Goal: Transaction & Acquisition: Purchase product/service

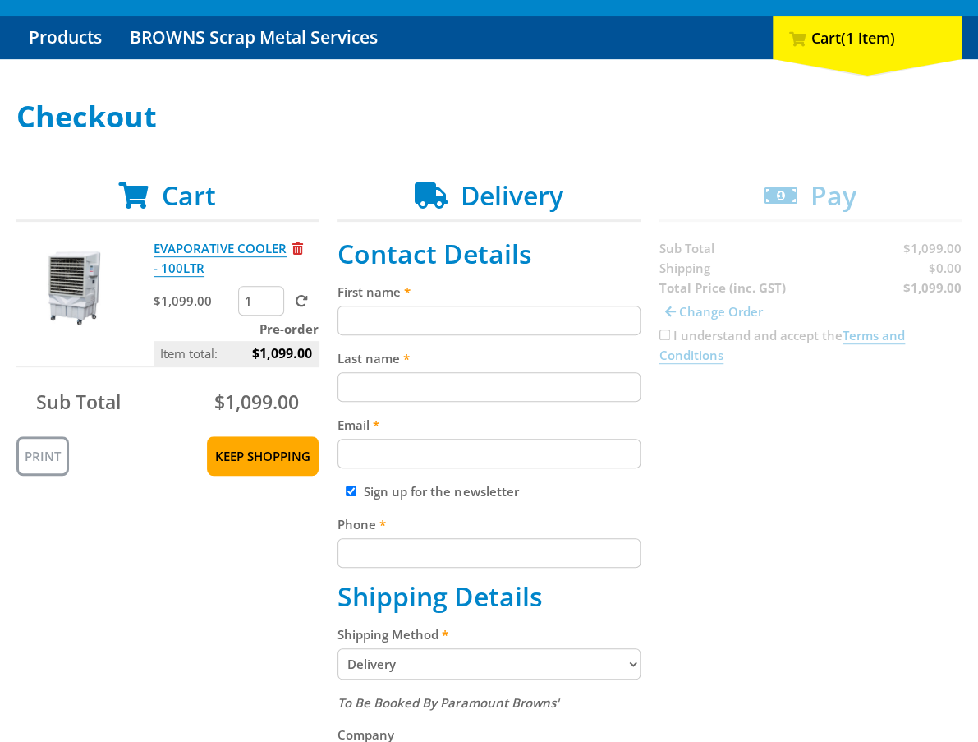
scroll to position [181, 0]
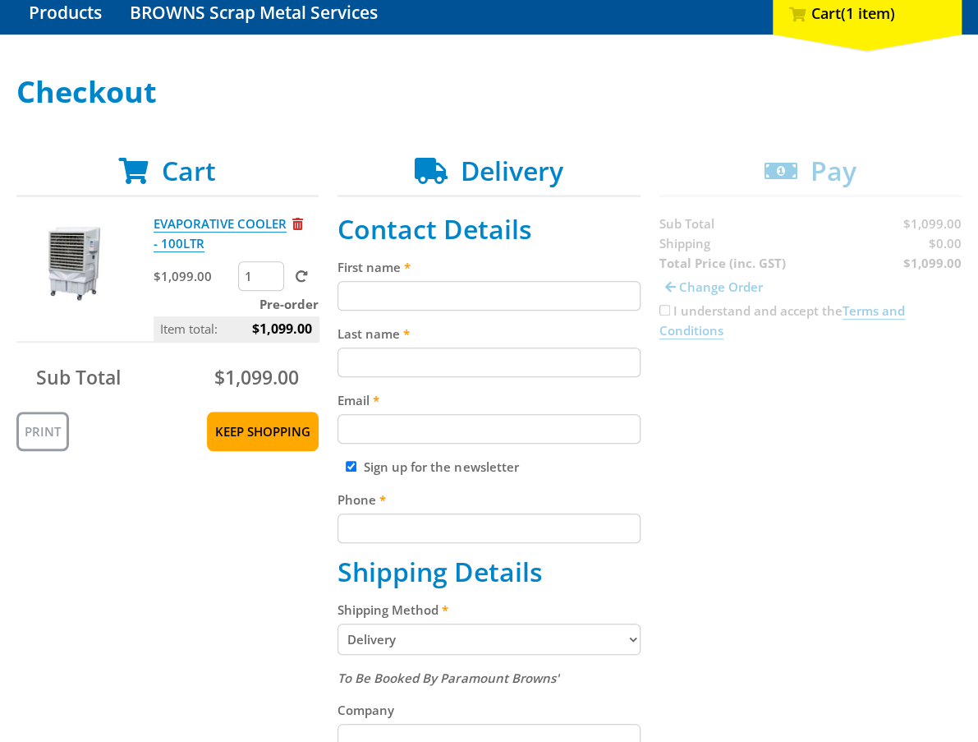
click at [376, 306] on input "First name" at bounding box center [489, 296] width 302 height 30
paste input "[PERSON_NAME]"
type input "[PERSON_NAME]"
click at [367, 343] on div "Last name" at bounding box center [489, 350] width 302 height 53
click at [370, 355] on input "Last name" at bounding box center [489, 362] width 302 height 30
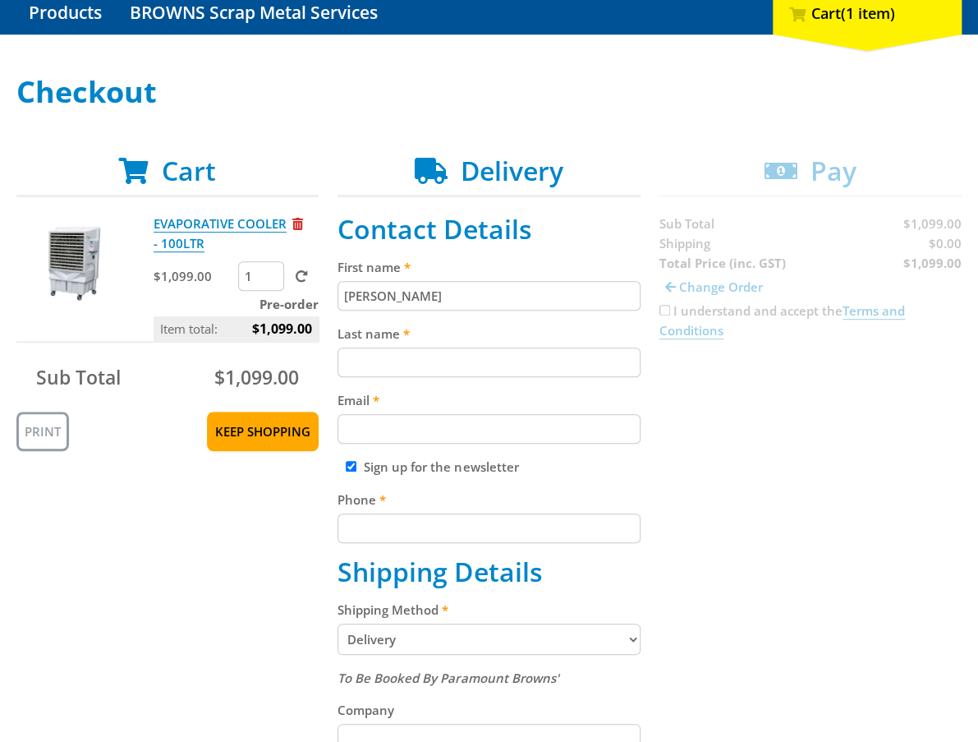
paste input "[PERSON_NAME]"
type input "[PERSON_NAME]"
click at [893, 472] on div "Cart EVAPORATIVE COOLER - 100LTR $1,099.00 1 Pre-order Item total: $1,099.00 Su…" at bounding box center [488, 724] width 945 height 1139
click at [493, 448] on fieldset "Contact Details First name John Smith Last name John Smith Email Sign up for th…" at bounding box center [489, 725] width 302 height 1023
click at [522, 433] on input "Email" at bounding box center [489, 429] width 302 height 30
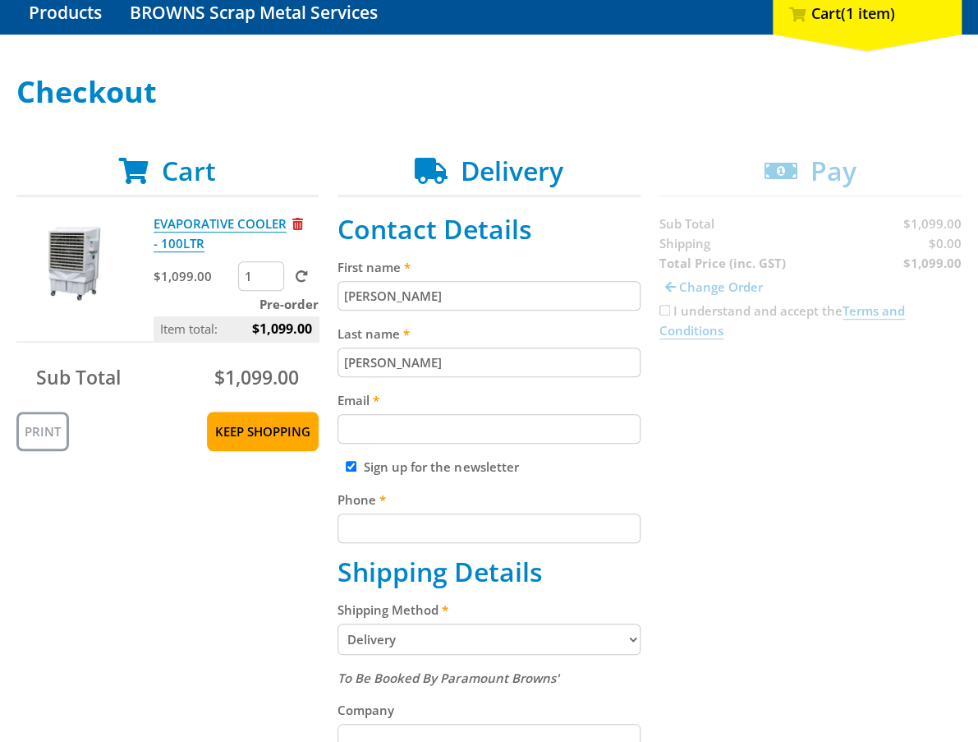
paste input "[EMAIL_ADDRESS][DOMAIN_NAME]"
type input "[EMAIL_ADDRESS][DOMAIN_NAME]"
click at [776, 445] on div "Cart EVAPORATIVE COOLER - 100LTR $1,099.00 1 Pre-order Item total: $1,099.00 Su…" at bounding box center [488, 724] width 945 height 1139
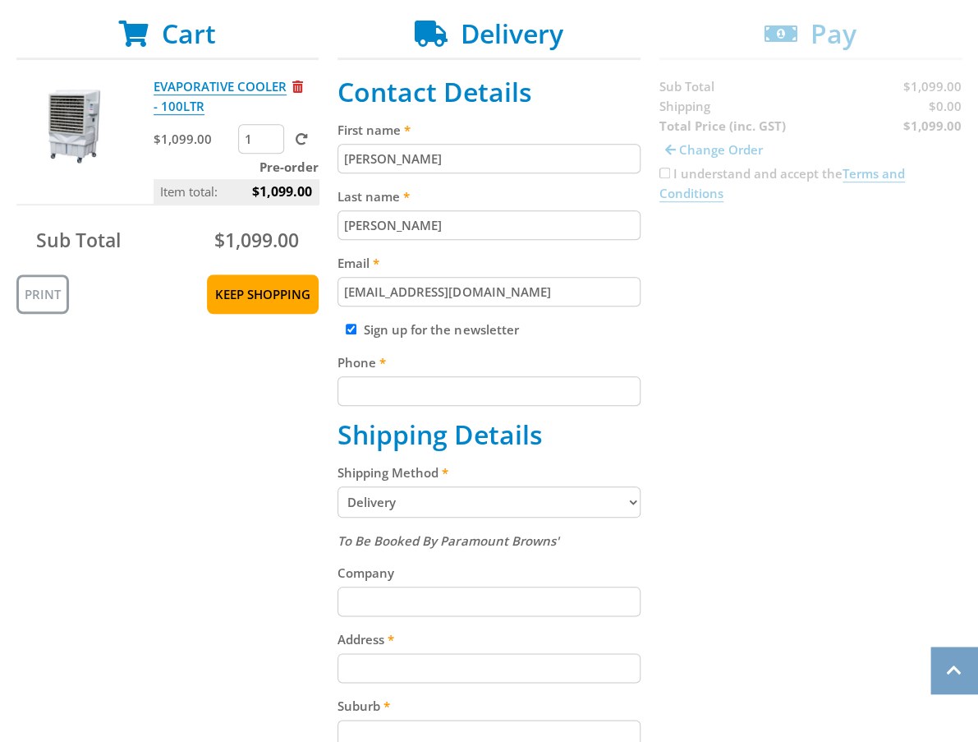
scroll to position [330, 0]
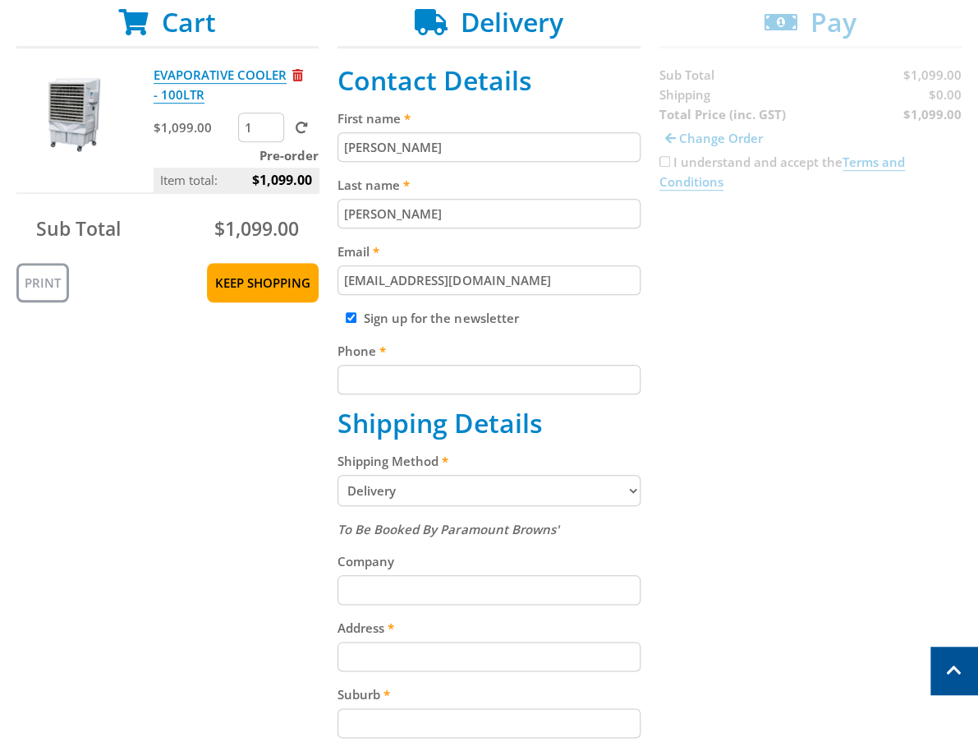
click at [347, 379] on input "Phone" at bounding box center [489, 380] width 302 height 30
paste input "[PHONE_NUMBER]"
type input "[PHONE_NUMBER]"
click at [733, 378] on div "Cart EVAPORATIVE COOLER - 100LTR $1,099.00 1 Pre-order Item total: $1,099.00 Su…" at bounding box center [488, 576] width 945 height 1139
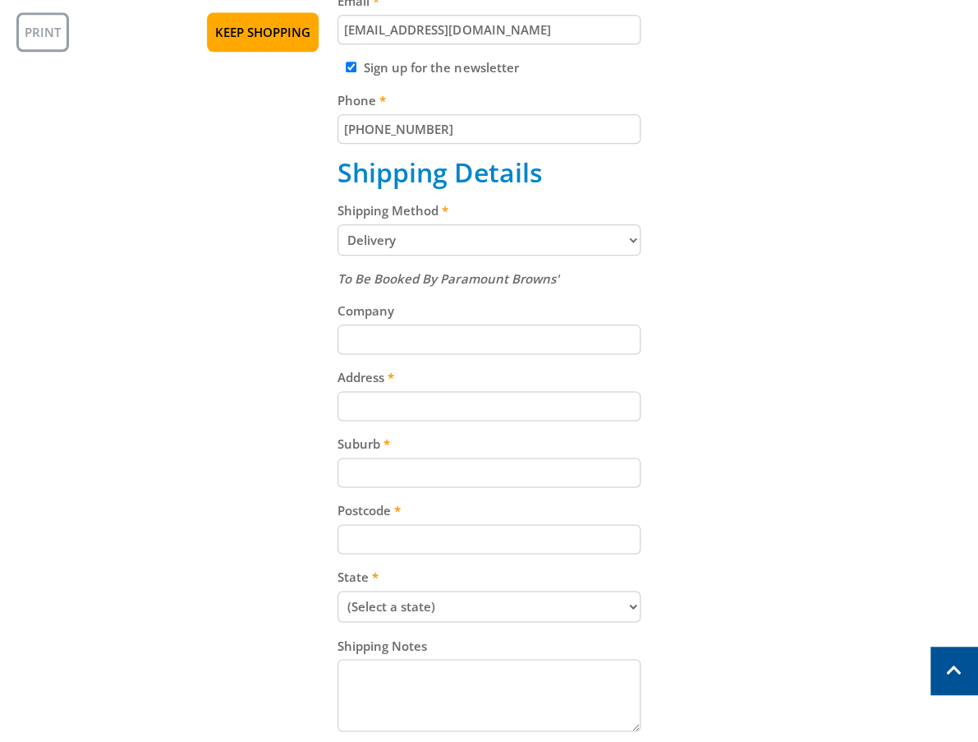
scroll to position [598, 0]
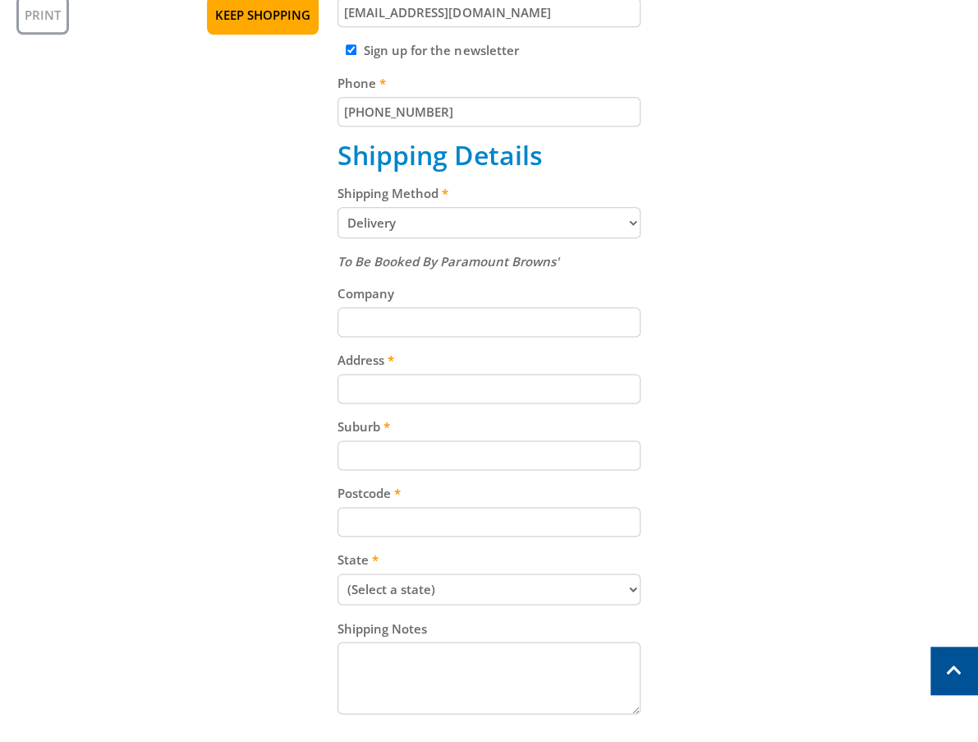
click at [489, 392] on input "Address" at bounding box center [489, 389] width 302 height 30
paste input "[STREET_ADDRESS]"
type input "[STREET_ADDRESS]"
click at [851, 402] on div "Cart EVAPORATIVE COOLER - 100LTR $1,099.00 1 Pre-order Item total: $1,099.00 Su…" at bounding box center [488, 308] width 945 height 1139
click at [340, 466] on input "Suburb" at bounding box center [489, 455] width 302 height 30
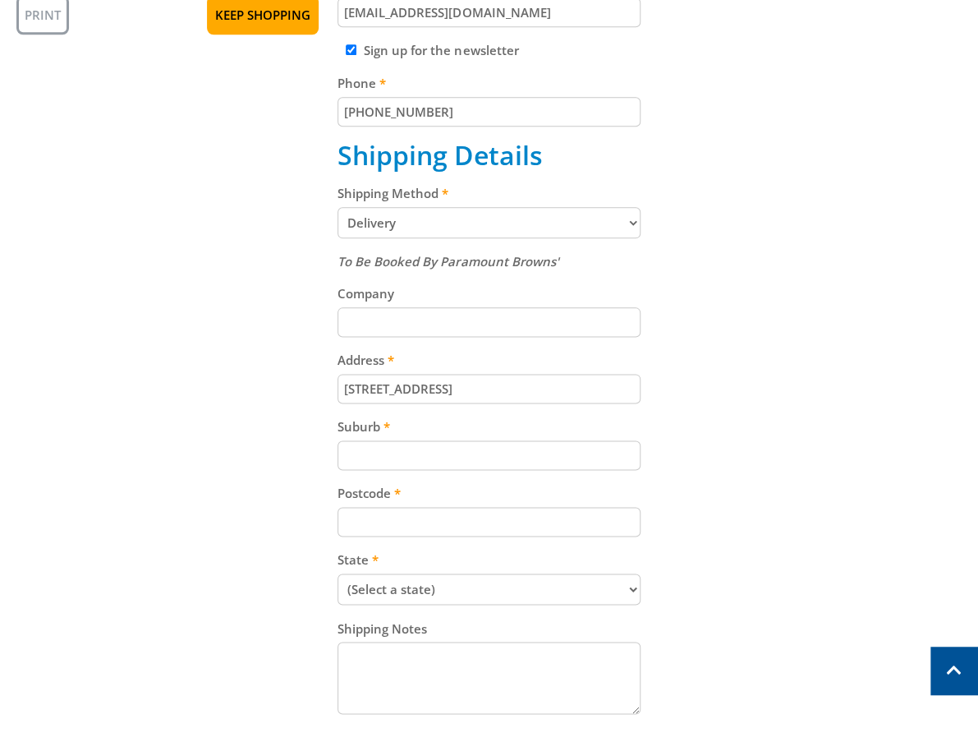
paste input "Gepps Cross"
type input "Gepps Cross"
click at [440, 531] on input "Postcode" at bounding box center [489, 522] width 302 height 30
paste input "5094"
type input "5094"
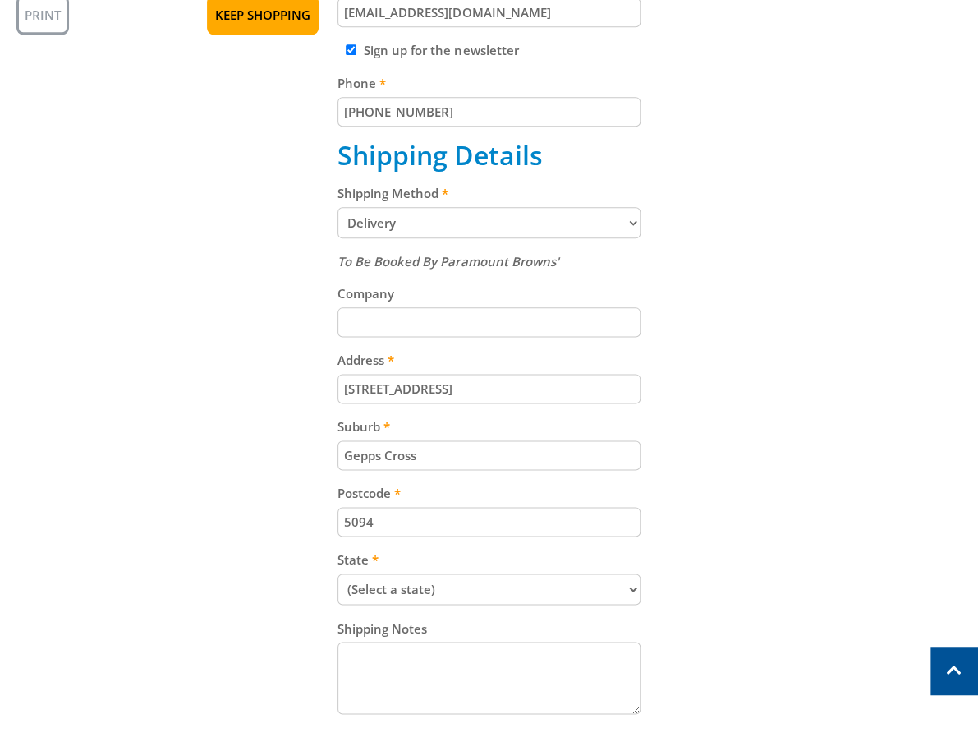
click at [769, 514] on div "Cart EVAPORATIVE COOLER - 100LTR $1,099.00 1 Pre-order Item total: $1,099.00 Su…" at bounding box center [488, 308] width 945 height 1139
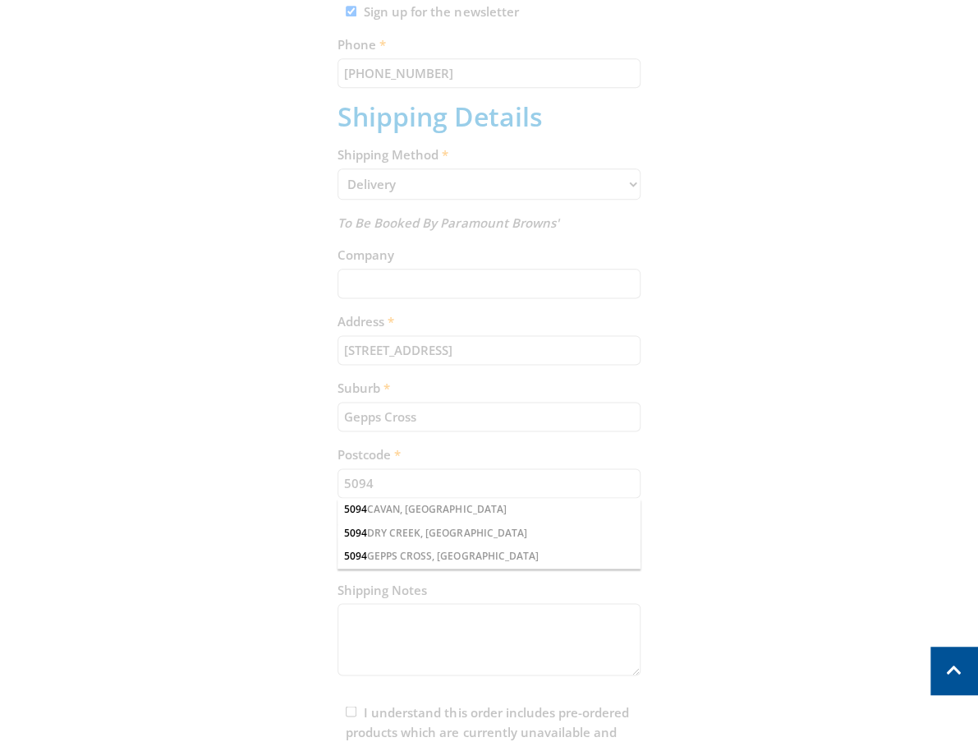
scroll to position [664, 0]
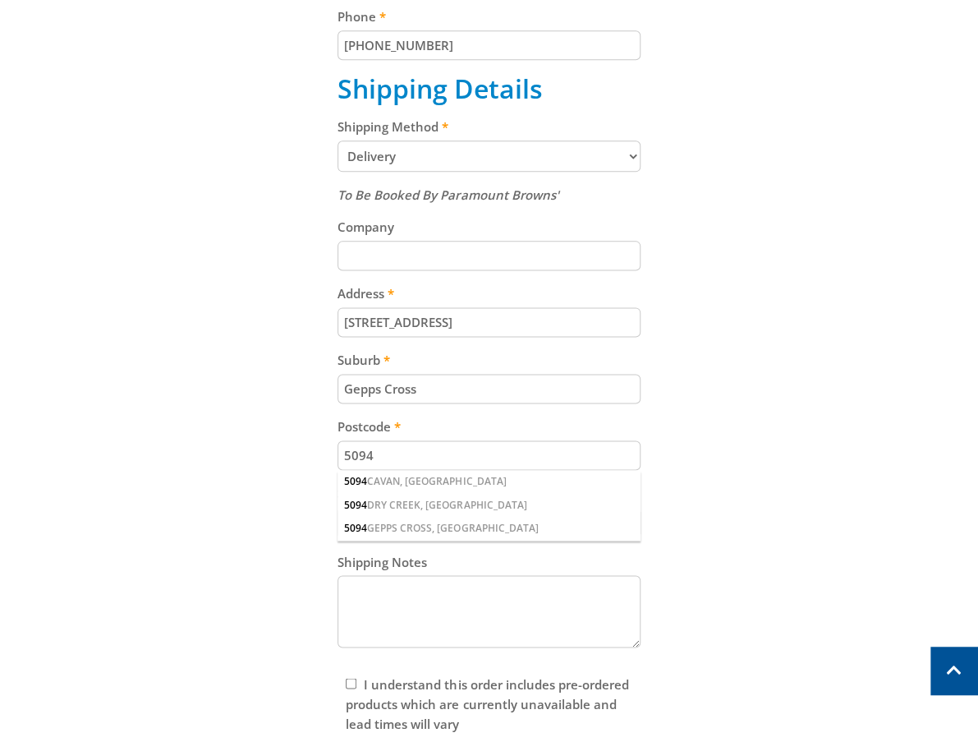
click at [782, 503] on div "Cart EVAPORATIVE COOLER - 100LTR $1,099.00 1 Pre-order Item total: $1,099.00 Su…" at bounding box center [488, 241] width 945 height 1139
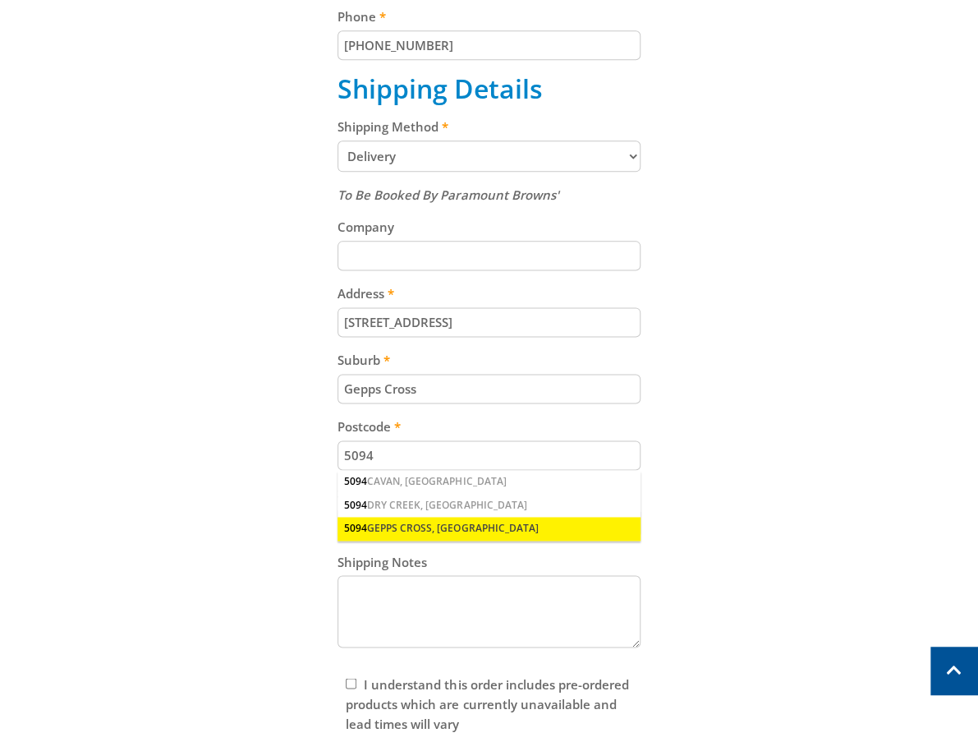
click at [498, 530] on div "5094 GEPPS CROSS, SA" at bounding box center [489, 528] width 302 height 23
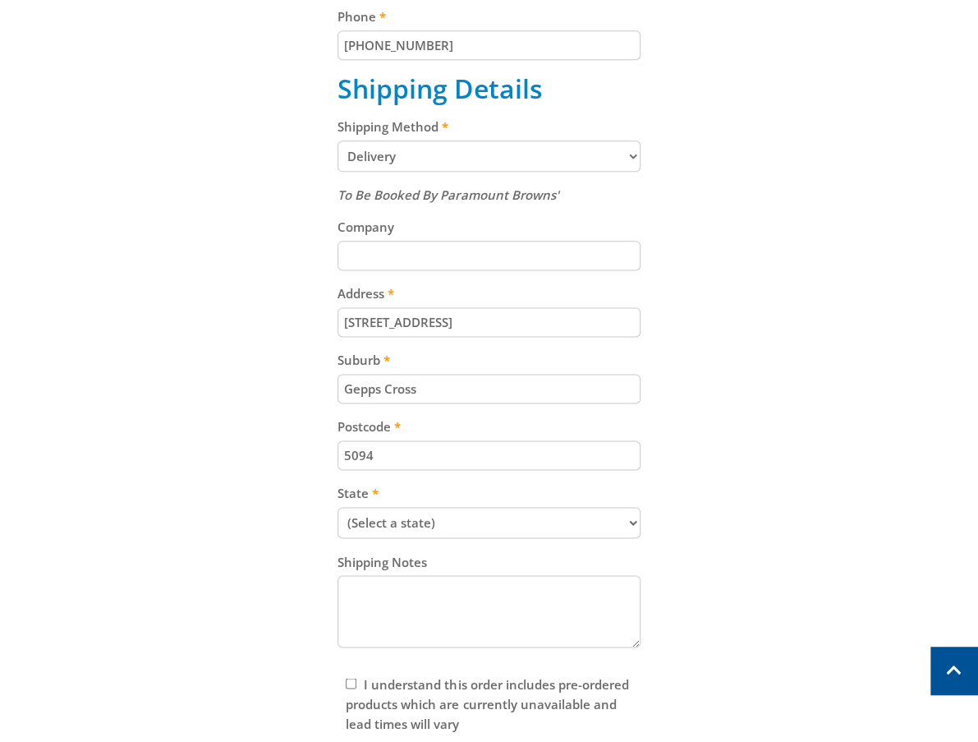
click at [503, 531] on select "(Select a state) South Australia Victoria New South Wales Queensland Western Au…" at bounding box center [489, 522] width 302 height 31
select select "SA"
click at [338, 511] on select "(Select a state) South Australia Victoria New South Wales Queensland Western Au…" at bounding box center [489, 522] width 302 height 31
click at [854, 528] on div "Cart EVAPORATIVE COOLER - 100LTR $1,099.00 1 Pre-order Item total: $1,099.00 Su…" at bounding box center [488, 241] width 945 height 1139
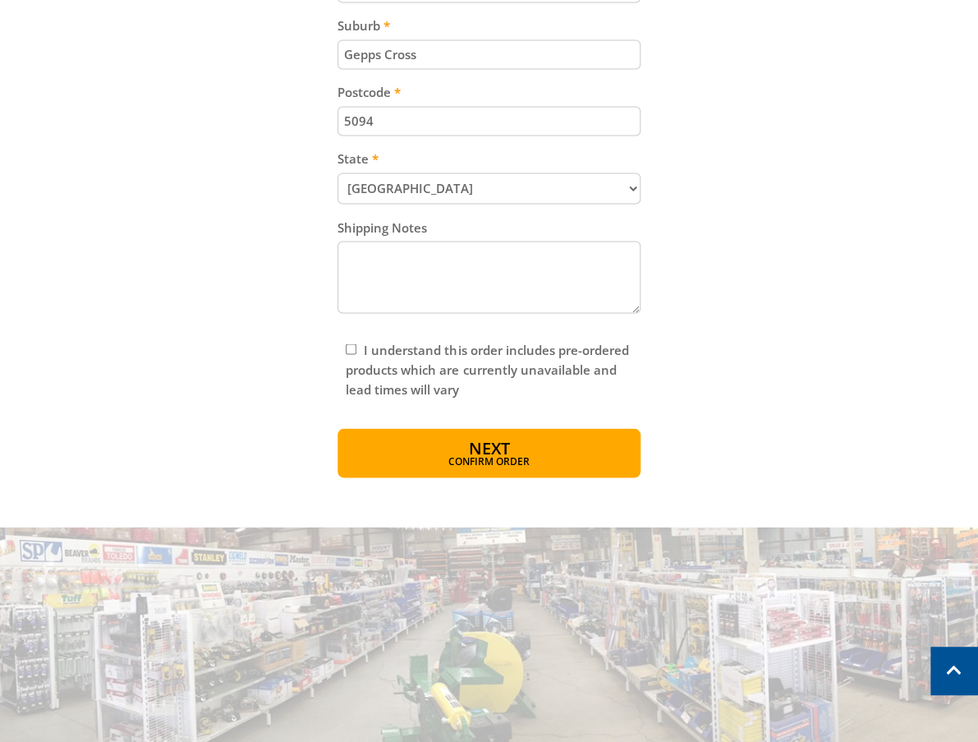
scroll to position [1000, 0]
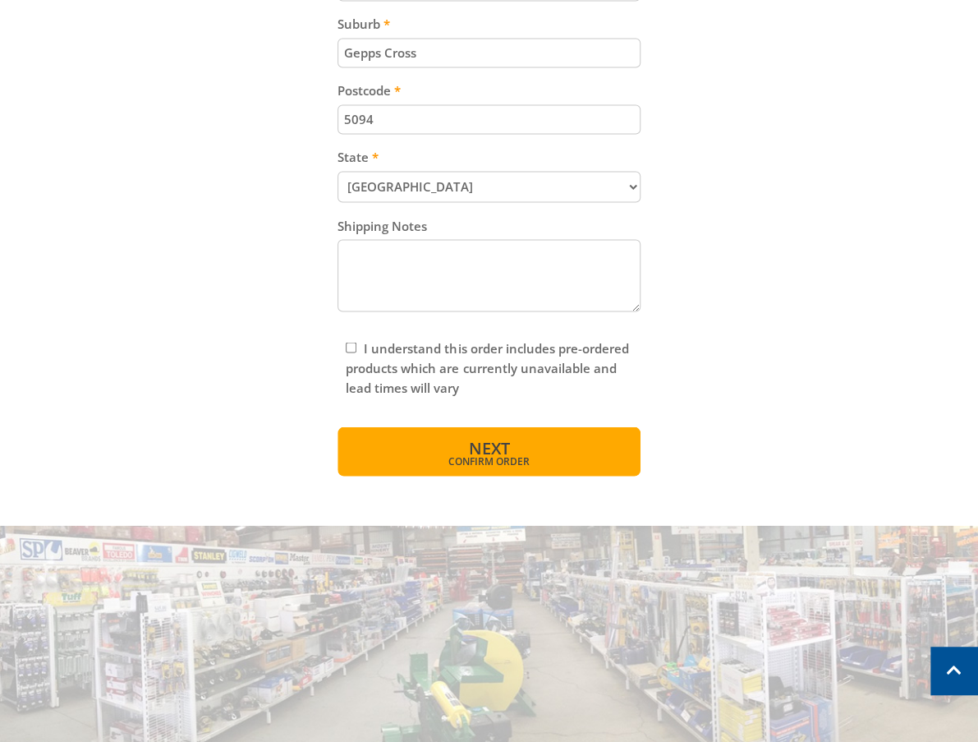
click at [485, 445] on span "Next" at bounding box center [488, 447] width 41 height 22
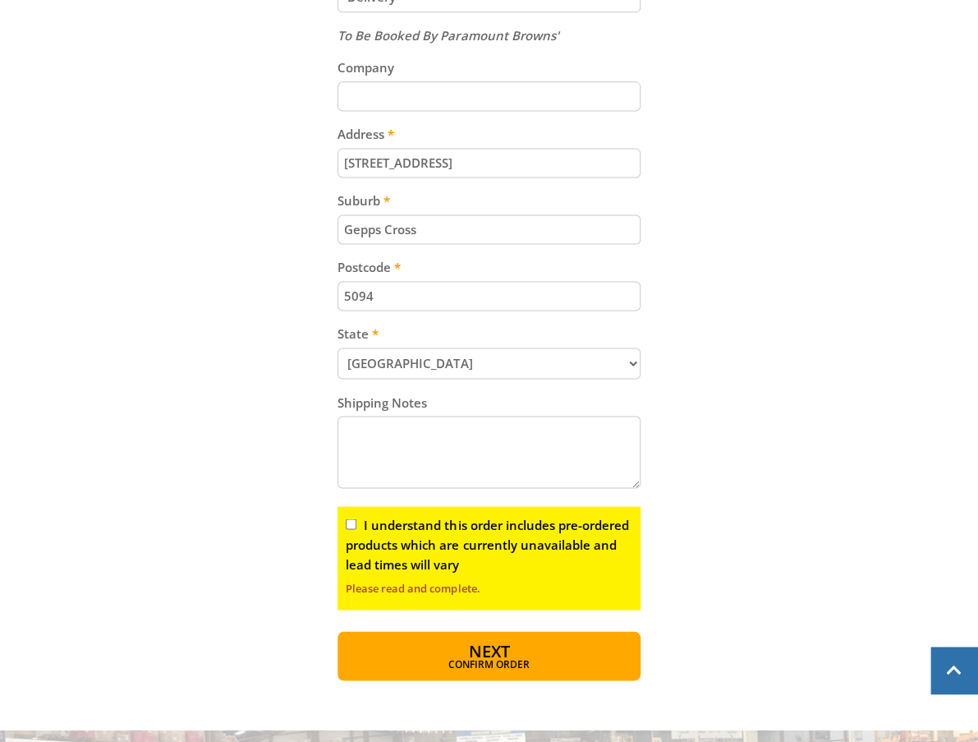
scroll to position [979, 0]
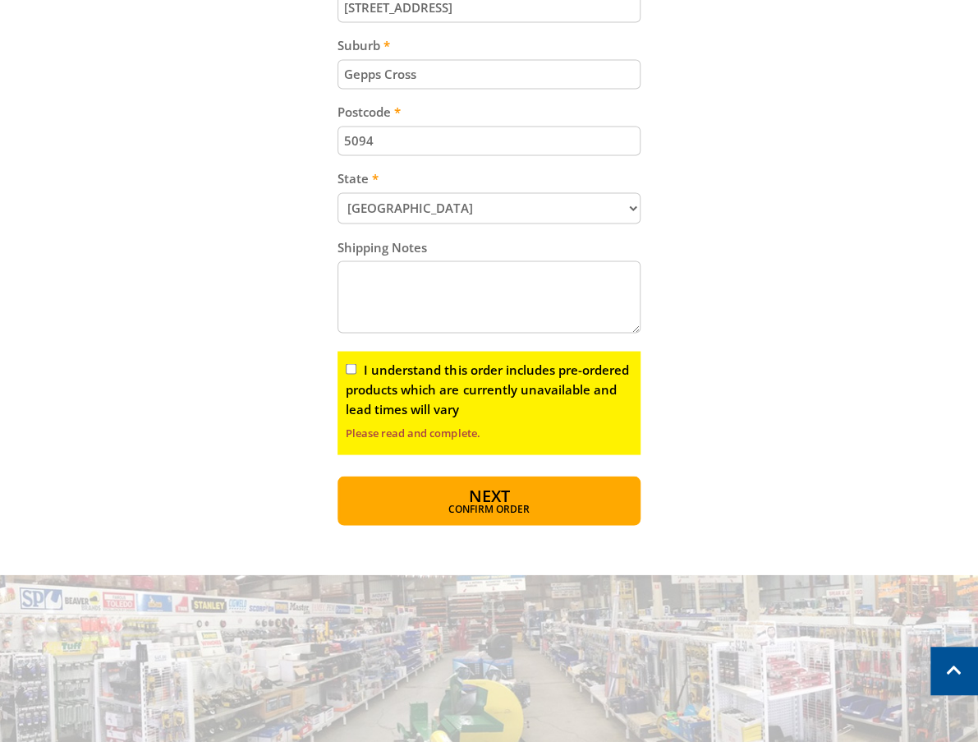
click at [350, 374] on input "I understand this order includes pre-ordered products which are currently unava…" at bounding box center [351, 368] width 11 height 11
checkbox input "true"
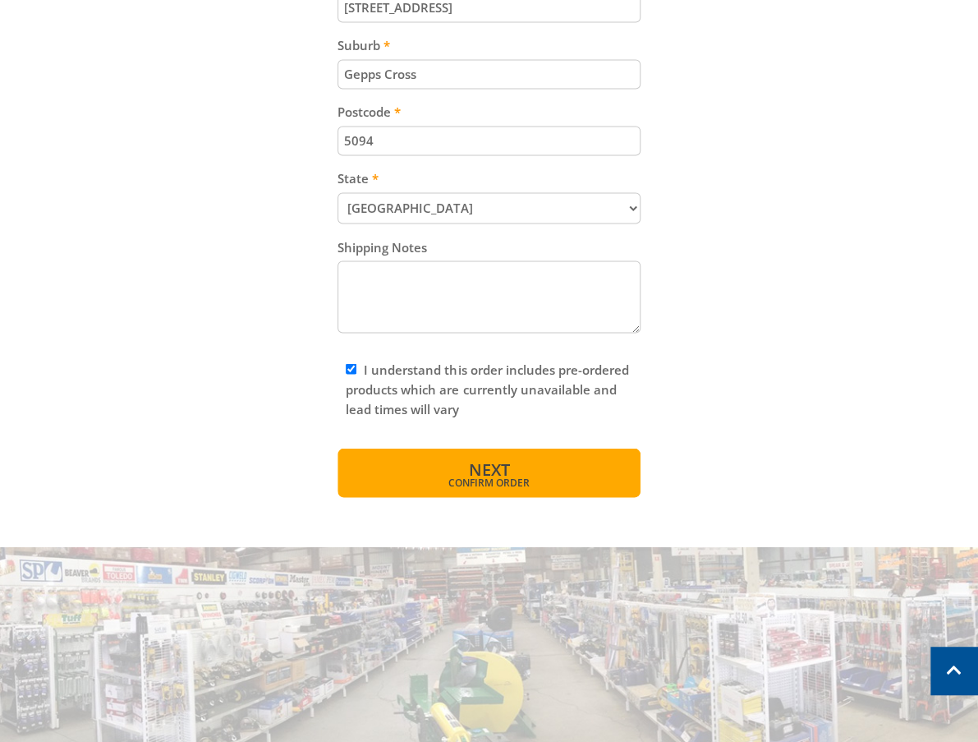
click at [426, 486] on span "Confirm order" at bounding box center [489, 482] width 232 height 10
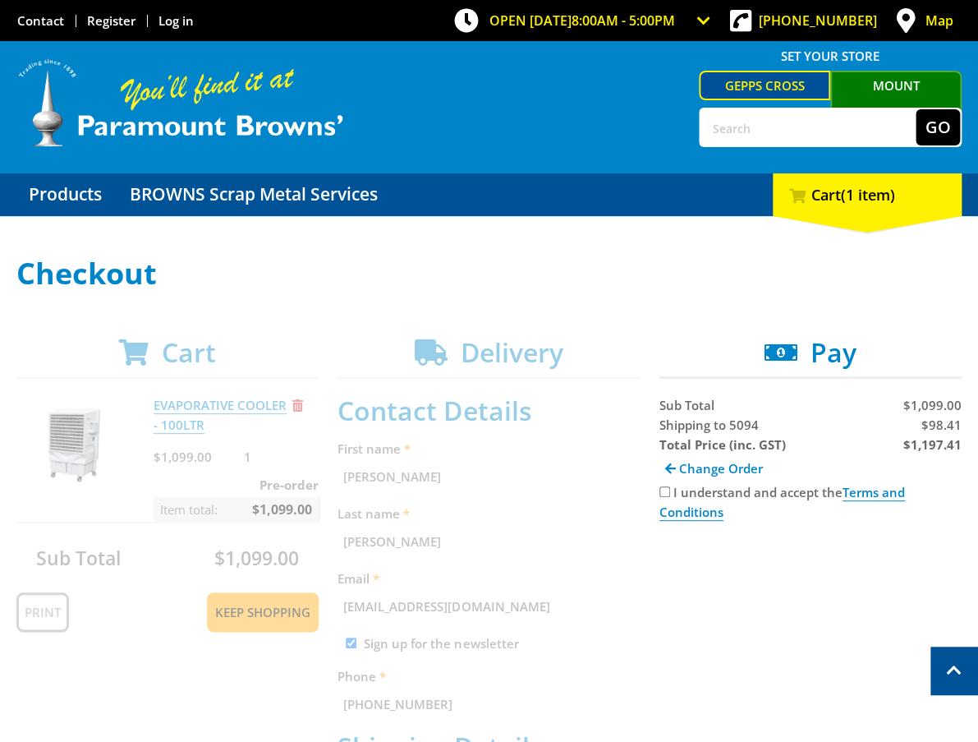
scroll to position [0, 0]
click at [659, 491] on input "I understand and accept the Terms and Conditions" at bounding box center [664, 491] width 11 height 11
checkbox input "true"
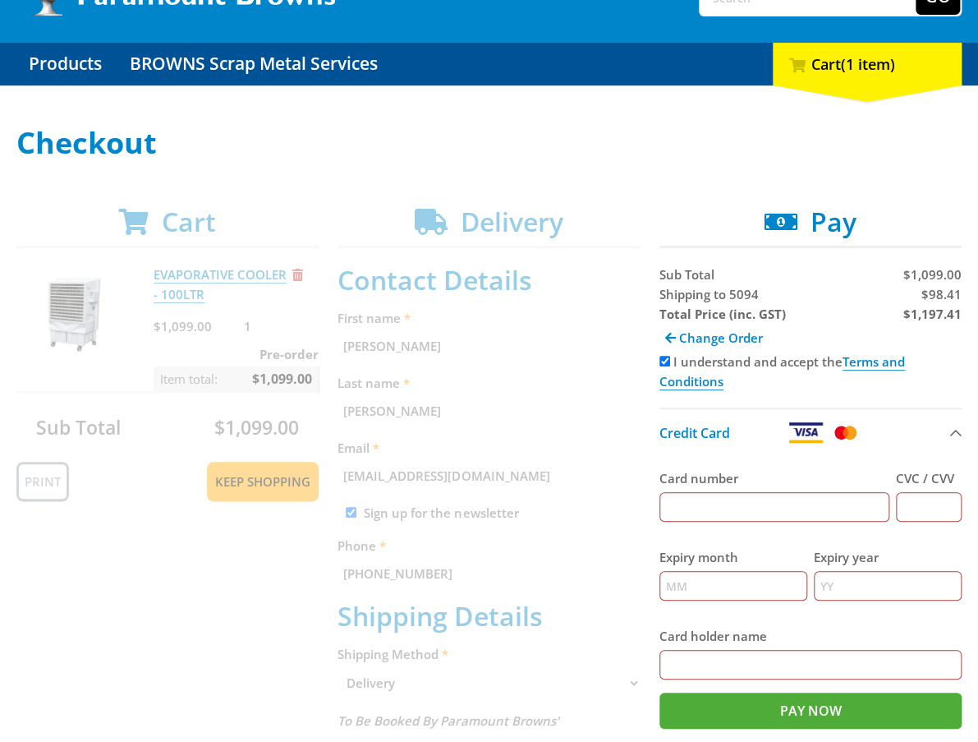
scroll to position [131, 0]
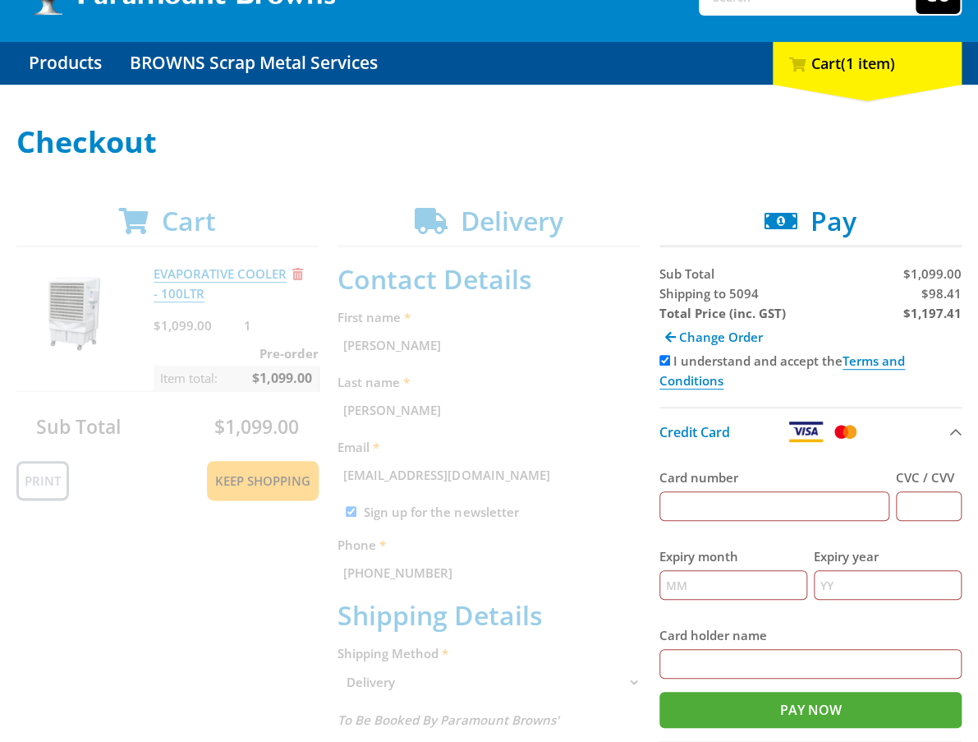
click at [780, 508] on input "Card number" at bounding box center [774, 506] width 230 height 30
type input "[CREDIT_CARD_NUMBER]"
type input "123"
type input "12"
type input "2025"
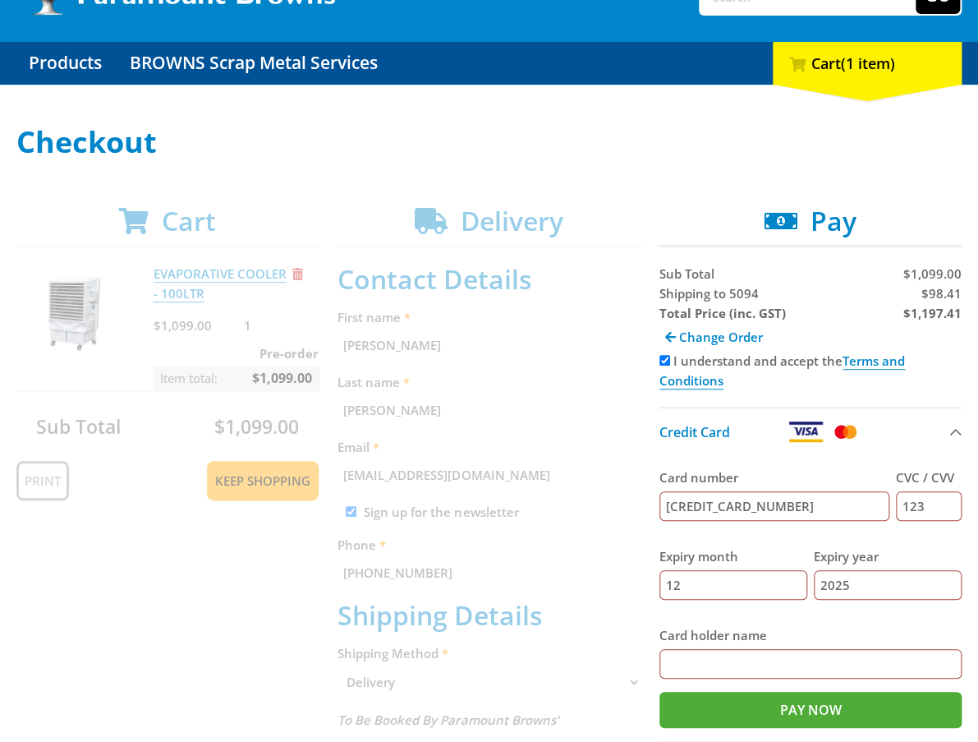
type input "[PERSON_NAME]"
click at [704, 289] on span "Shipping to 5094" at bounding box center [708, 293] width 99 height 16
copy span "Shipping"
click at [944, 285] on span "$98.41" at bounding box center [941, 293] width 40 height 16
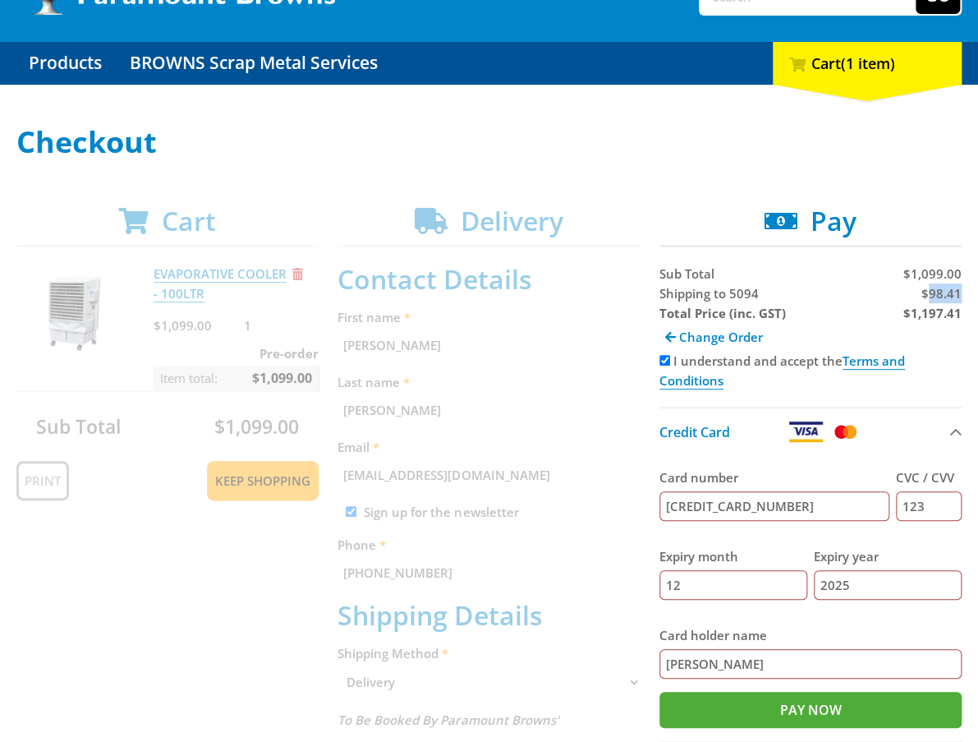
click at [944, 285] on span "$98.41" at bounding box center [941, 293] width 40 height 16
copy span "98.41"
click at [938, 319] on strong "$1,197.41" at bounding box center [932, 313] width 58 height 16
click at [935, 317] on strong "$1,197.41" at bounding box center [932, 313] width 58 height 16
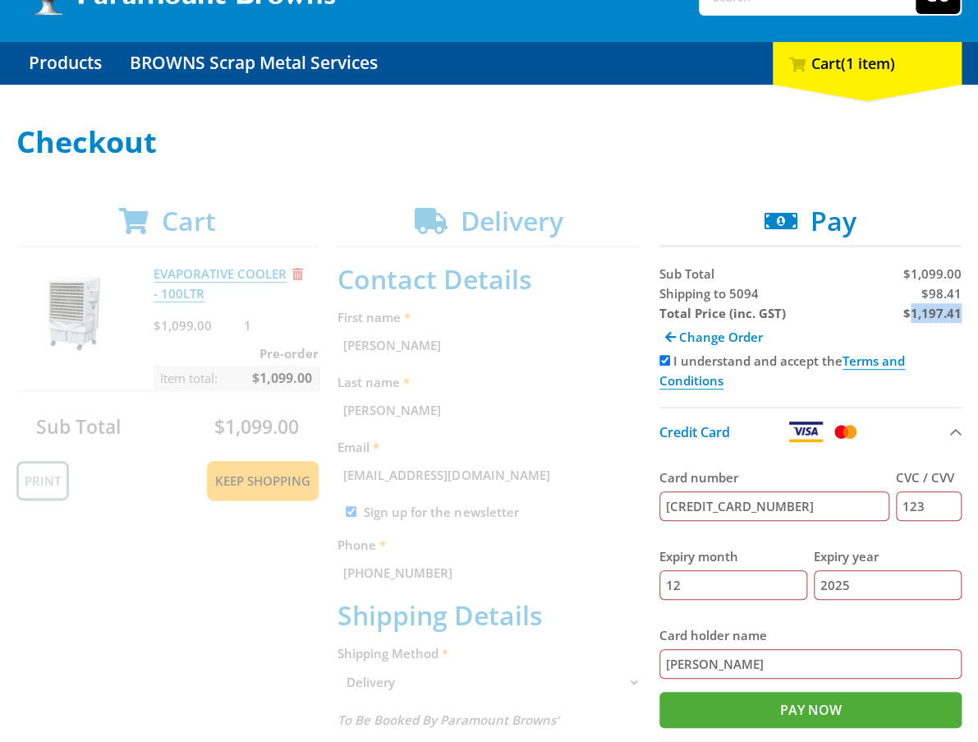
copy strong "1,197.41"
click at [895, 395] on div "Sub Total $1,099.00 Shipping to 5094 $98.41 Total Price (inc. GST) $1,197.41 Ch…" at bounding box center [810, 528] width 302 height 528
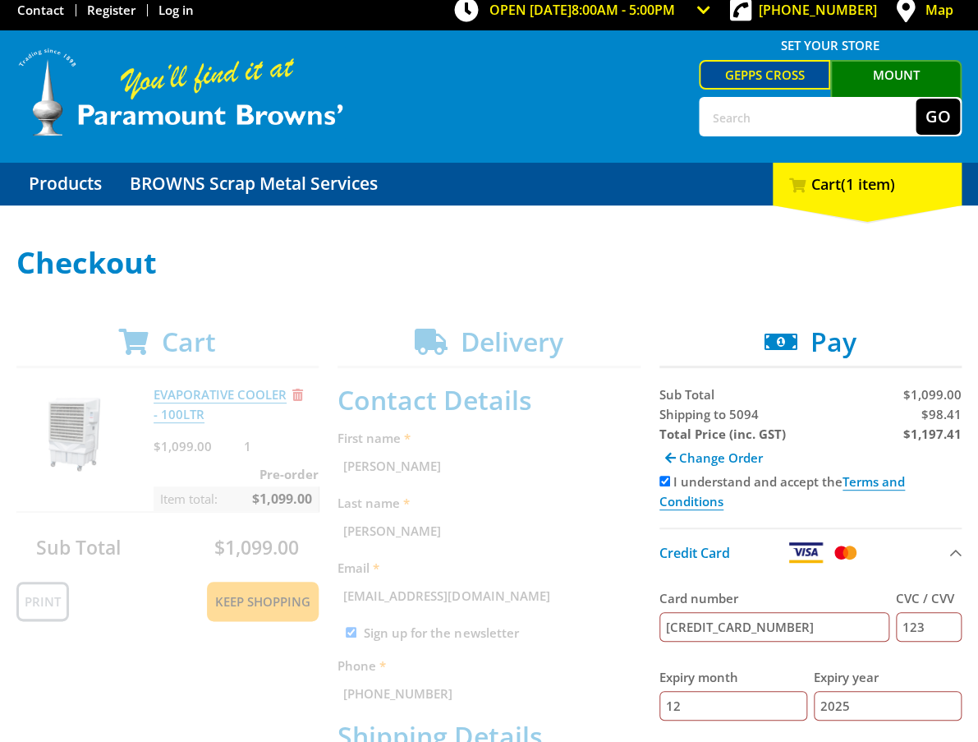
scroll to position [0, 0]
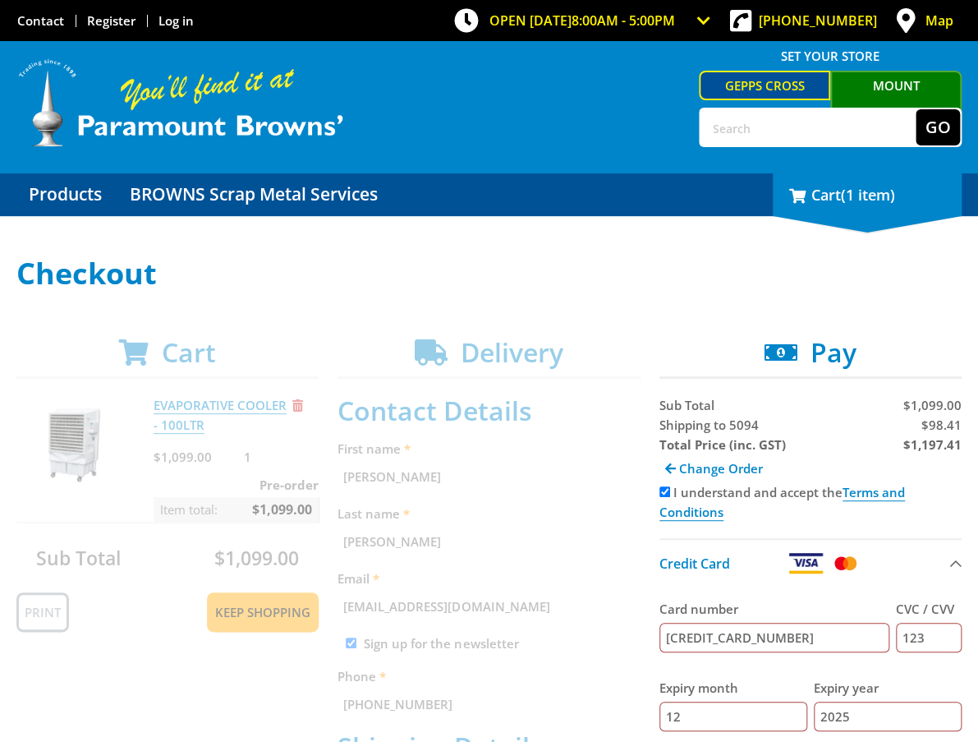
click at [859, 192] on span "(1 item)" at bounding box center [868, 195] width 54 height 20
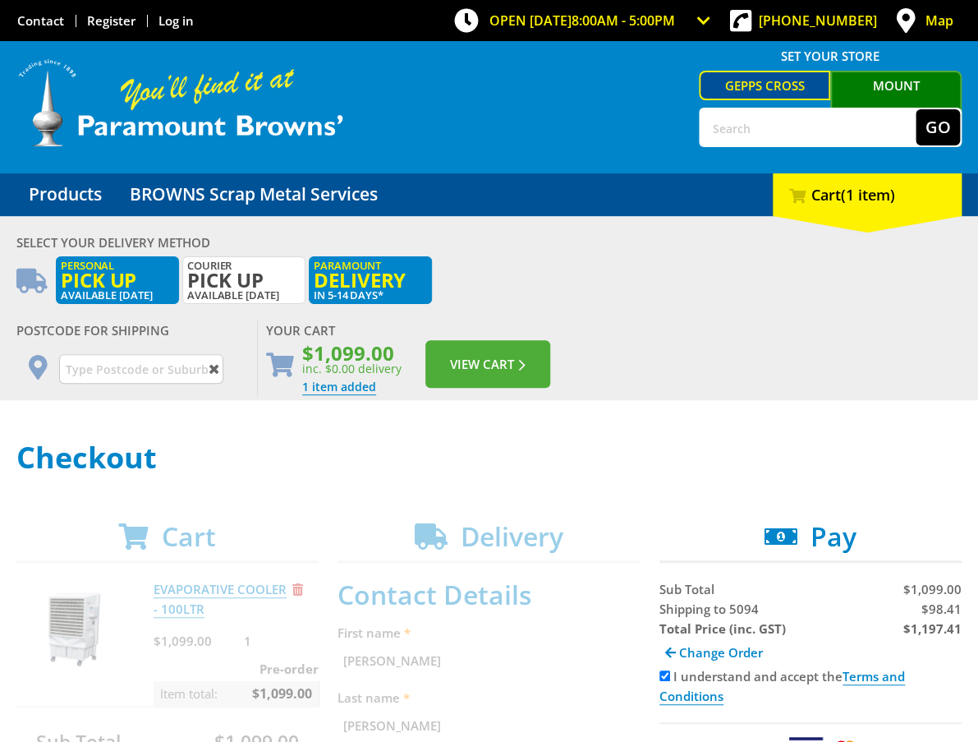
click at [78, 284] on span "Pick up" at bounding box center [117, 280] width 113 height 18
radio input "true"
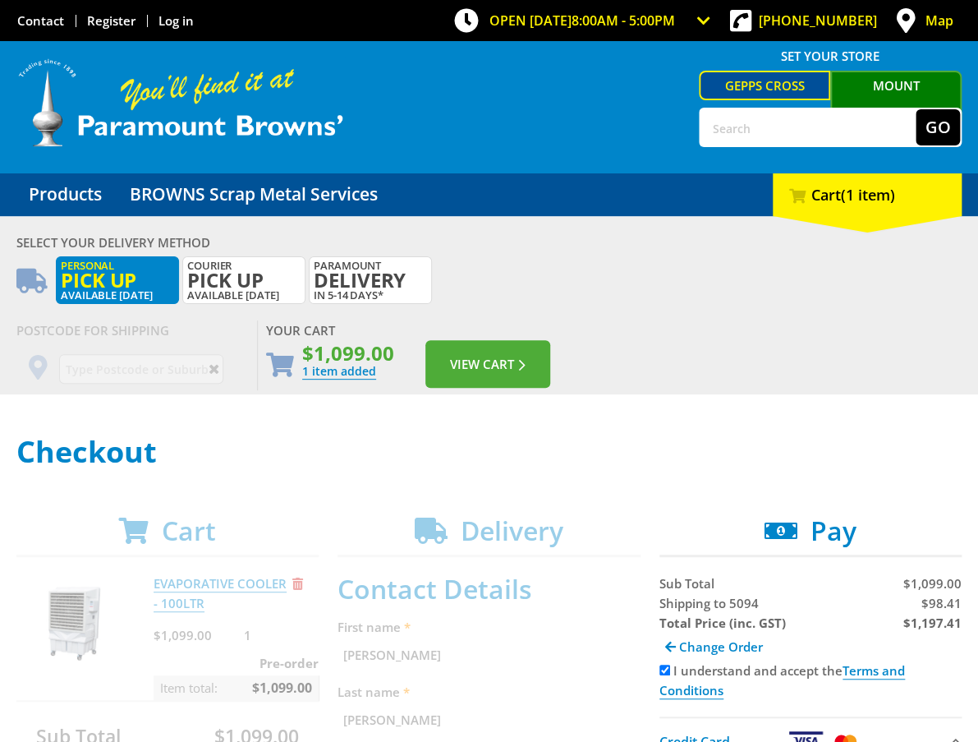
click at [129, 291] on label "Personal Pick up Available in 5 days" at bounding box center [117, 280] width 123 height 48
click at [400, 279] on span "Delivery" at bounding box center [370, 280] width 113 height 18
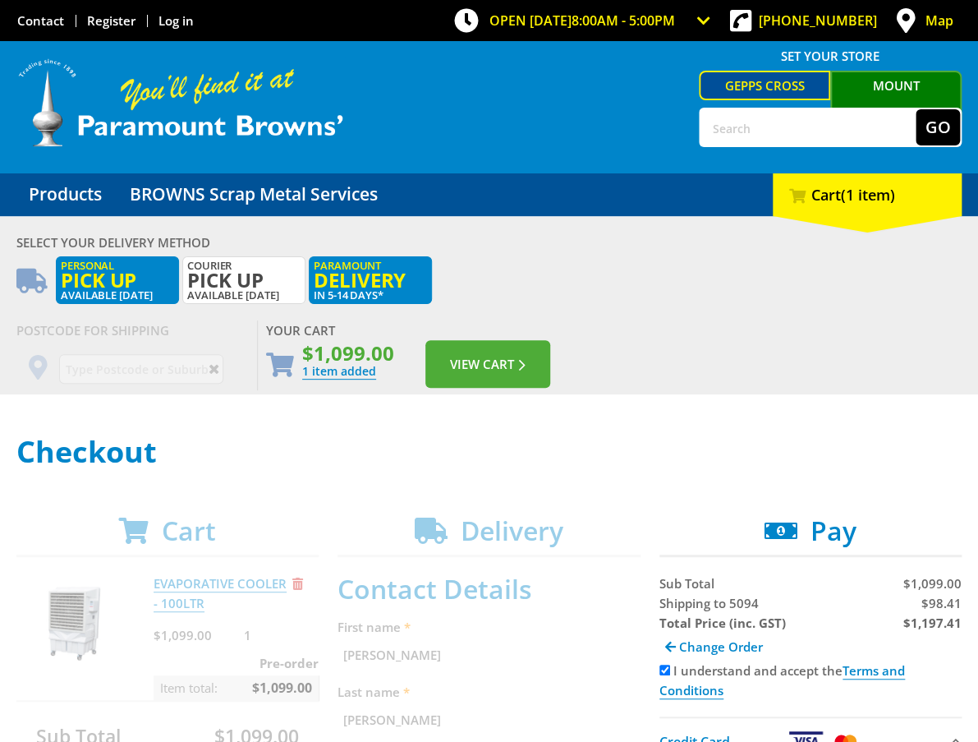
radio input "true"
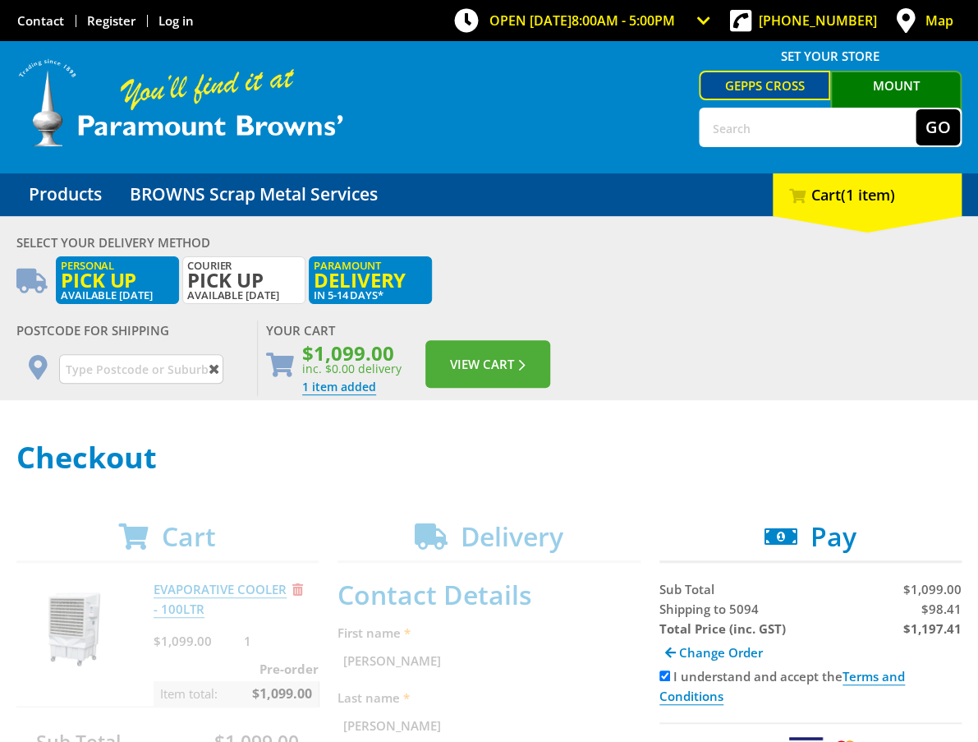
click at [73, 287] on label "Personal Pick up Available in 5 days" at bounding box center [117, 280] width 123 height 48
radio input "true"
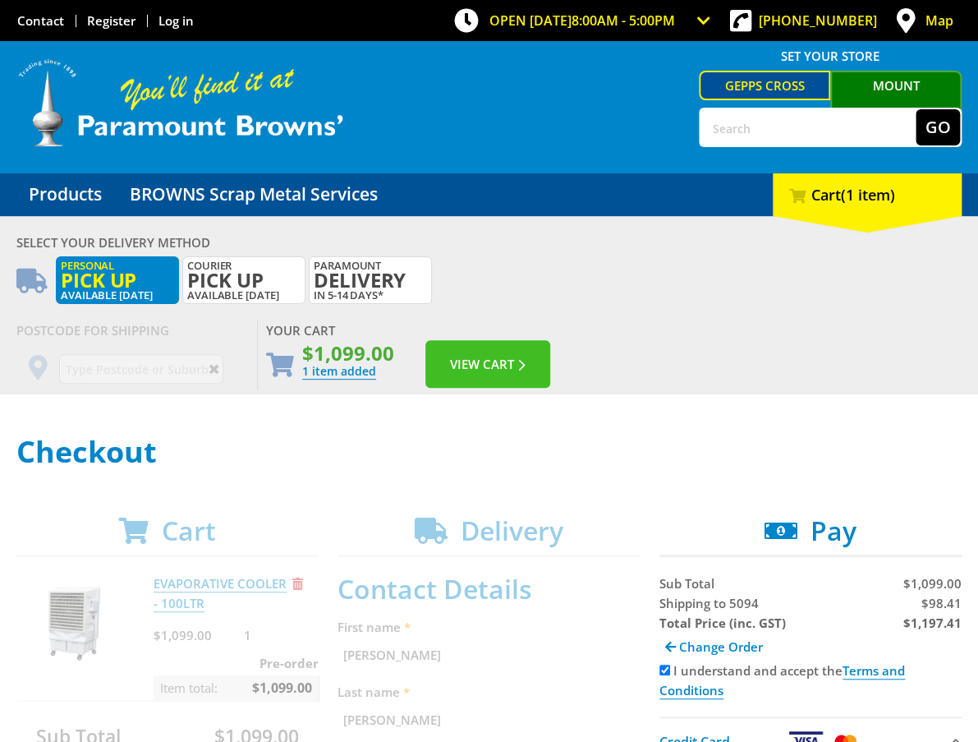
click at [482, 360] on button "View Cart" at bounding box center [487, 364] width 125 height 48
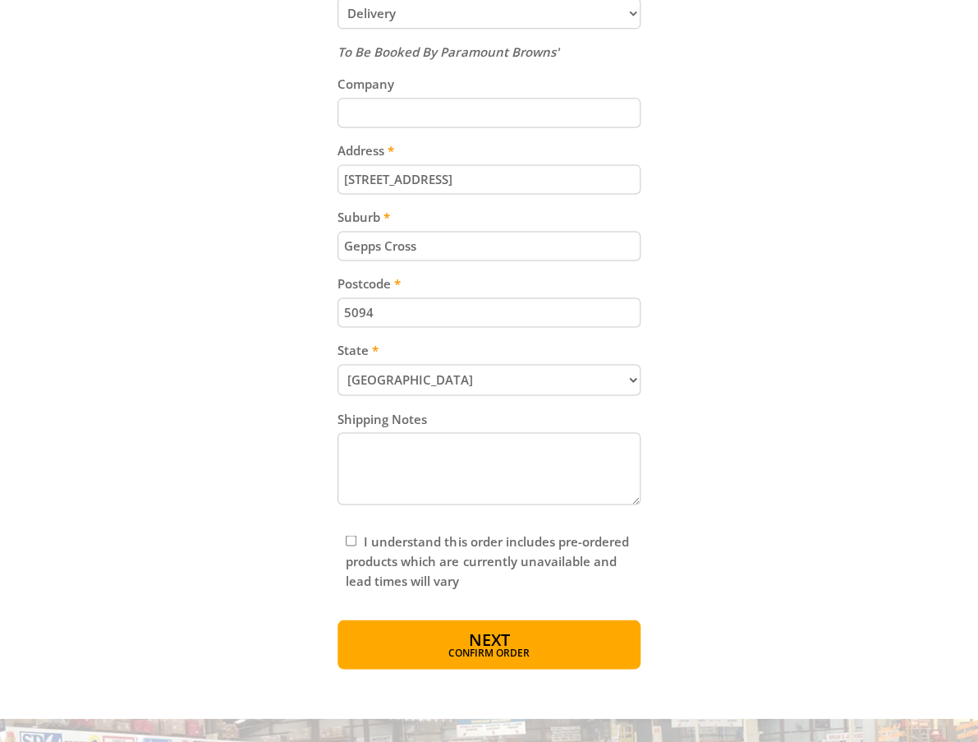
scroll to position [1027, 0]
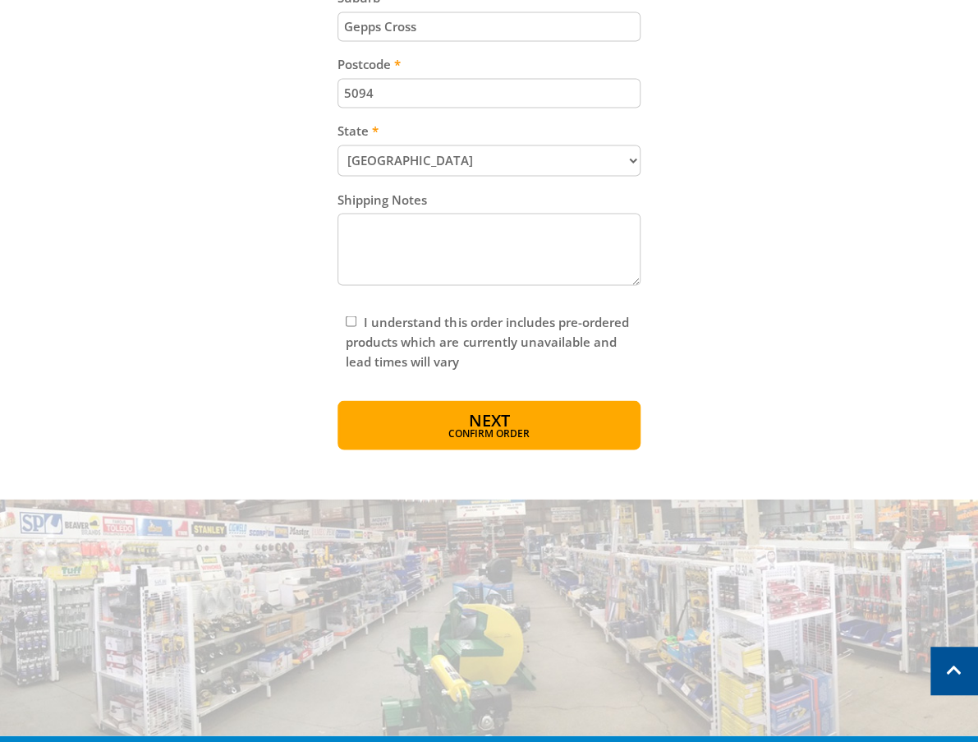
click at [360, 336] on label "I understand this order includes pre-ordered products which are currently unava…" at bounding box center [487, 341] width 283 height 56
click at [356, 326] on input "I understand this order includes pre-ordered products which are currently unava…" at bounding box center [351, 320] width 11 height 11
checkbox input "true"
click at [457, 417] on button "Next Confirm order" at bounding box center [489, 424] width 302 height 49
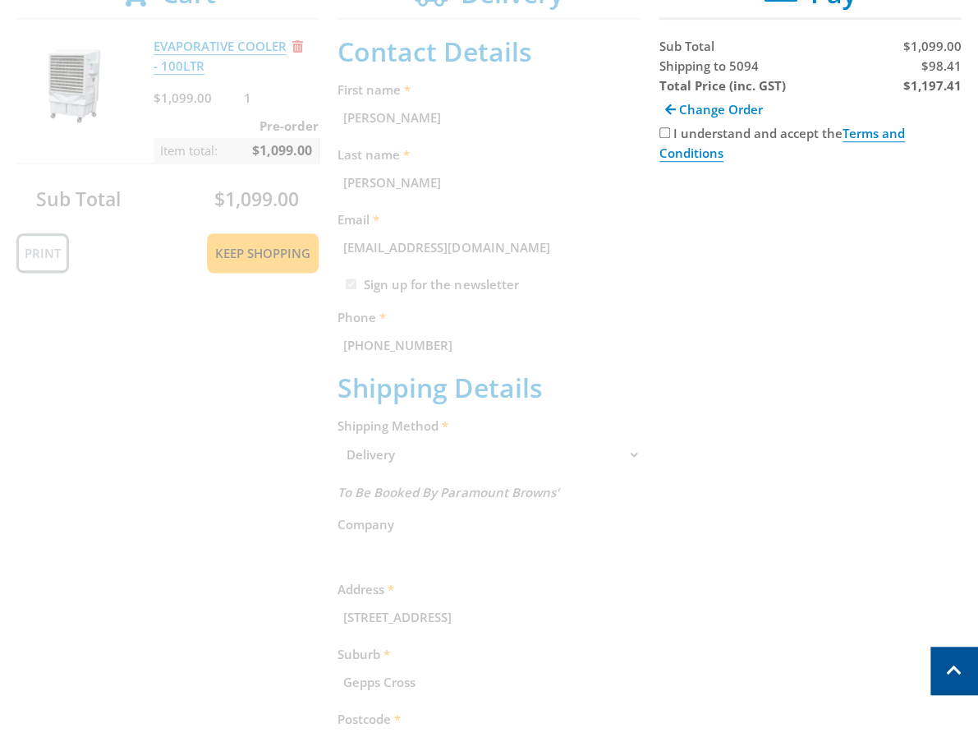
scroll to position [335, 0]
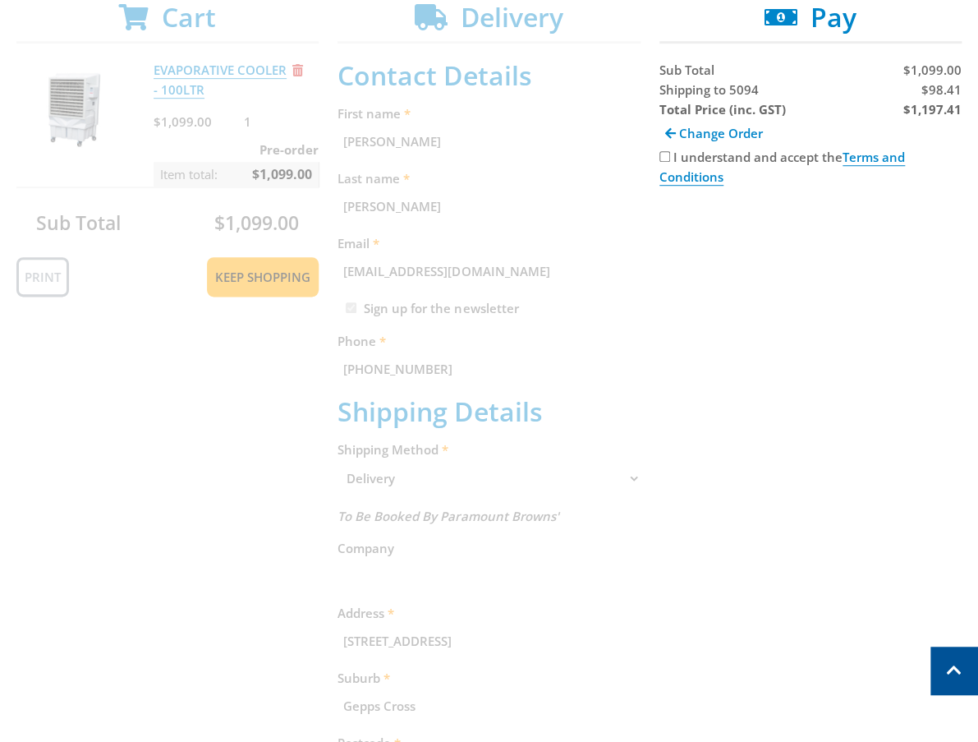
click at [666, 160] on div "I understand and accept the Terms and Conditions" at bounding box center [810, 166] width 302 height 39
click at [664, 159] on input "I understand and accept the Terms and Conditions" at bounding box center [664, 156] width 11 height 11
checkbox input "true"
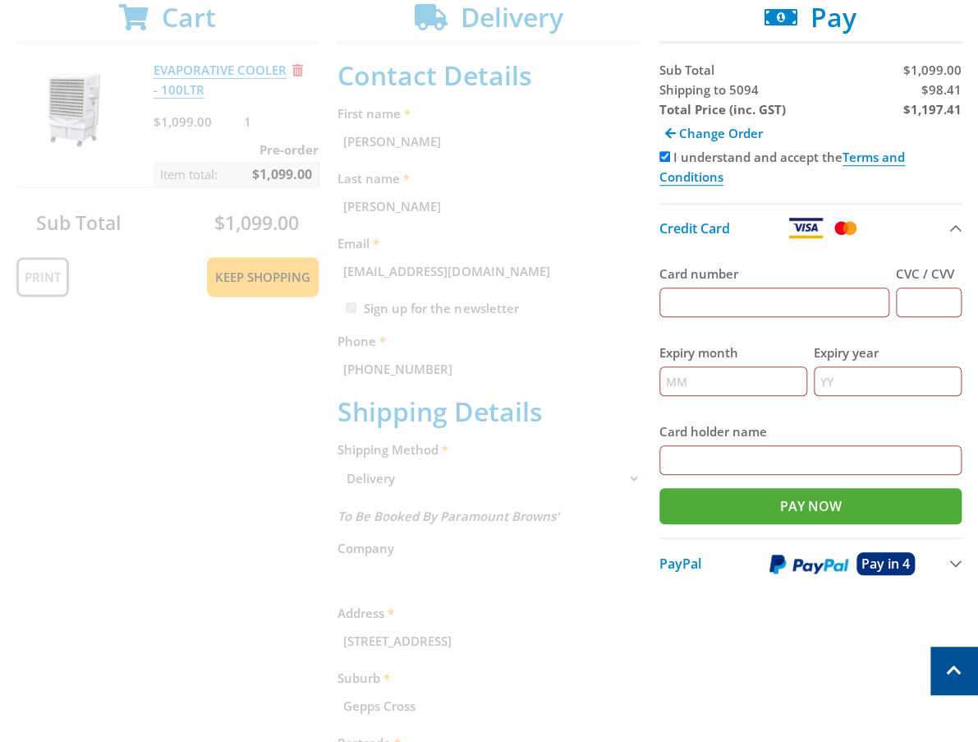
click at [747, 303] on input "Card number" at bounding box center [774, 302] width 230 height 30
type input "[CREDIT_CARD_NUMBER]"
type input "123"
type input "12"
type input "2025"
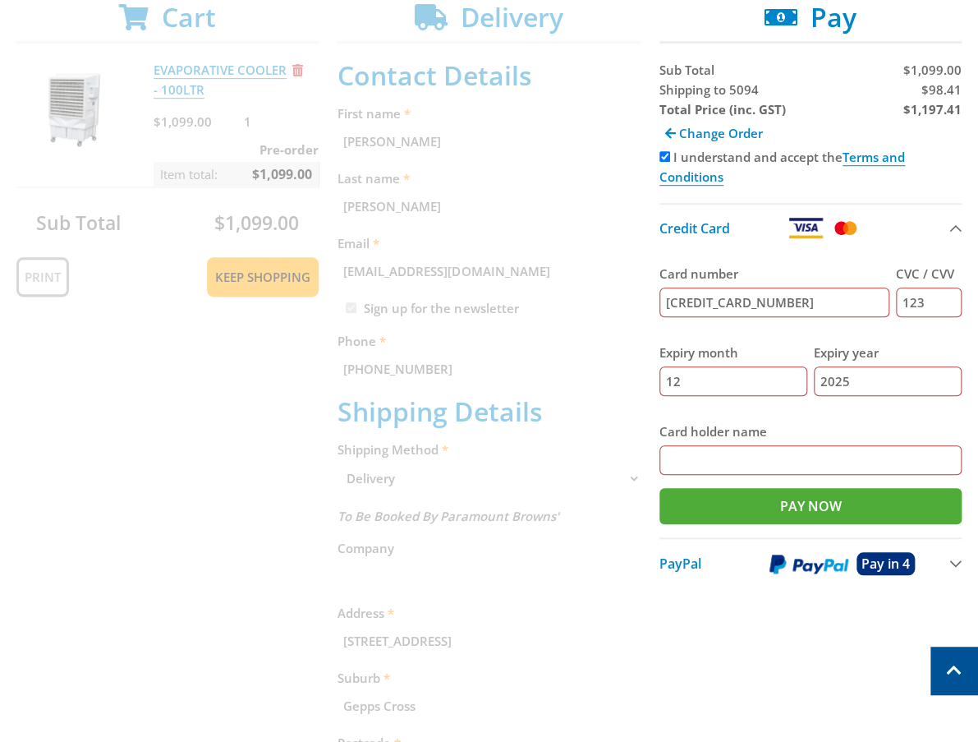
type input "[PERSON_NAME]"
